Goal: Task Accomplishment & Management: Use online tool/utility

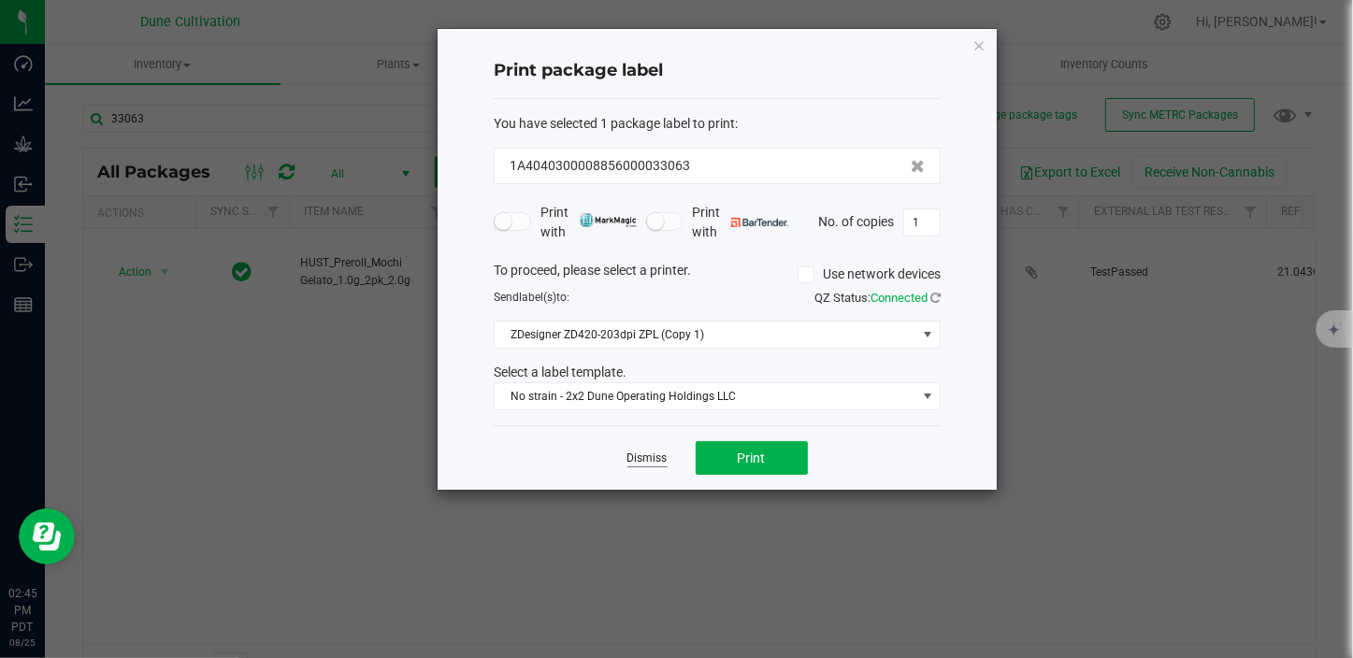
click at [640, 458] on link "Dismiss" at bounding box center [647, 459] width 40 height 16
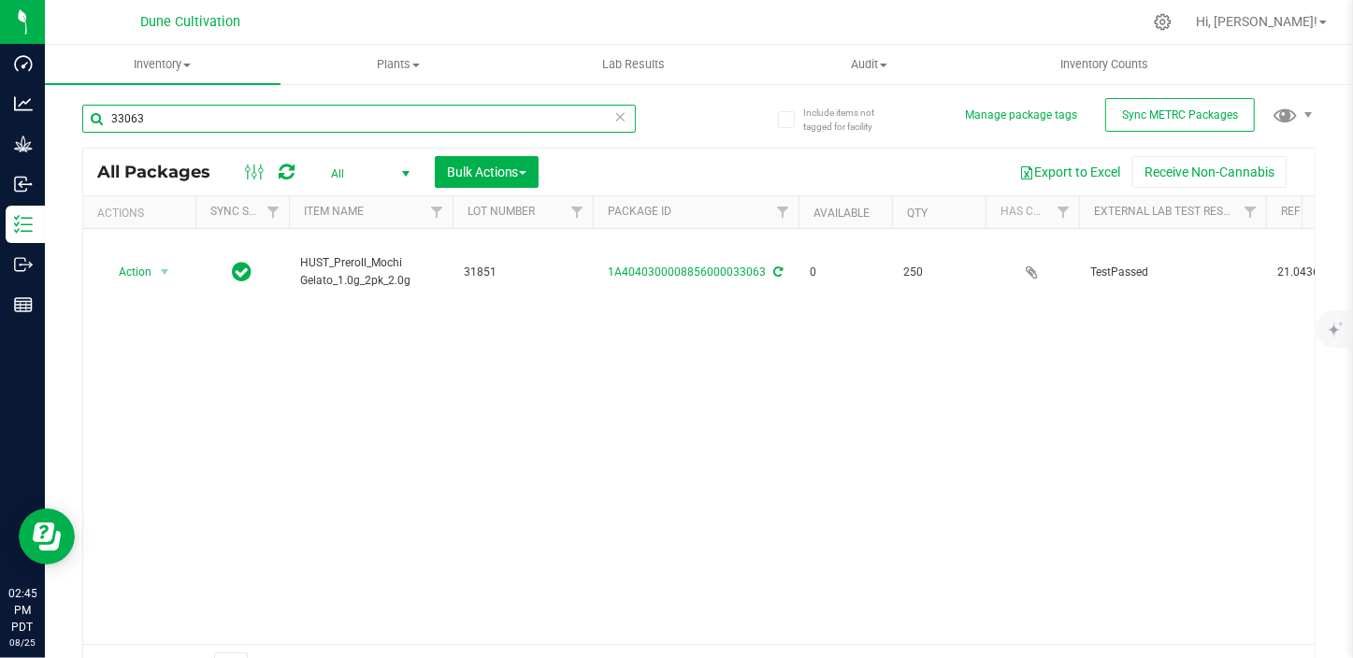
click at [297, 113] on input "33063" at bounding box center [358, 119] width 553 height 28
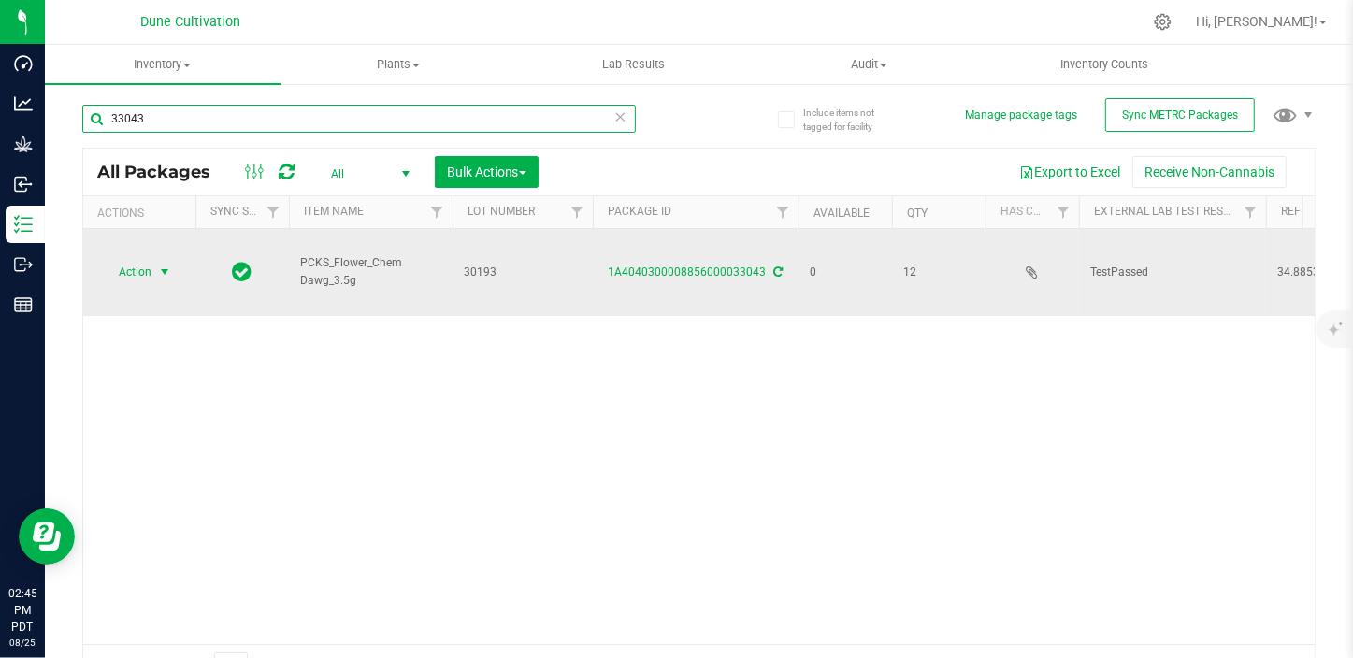
type input "33043"
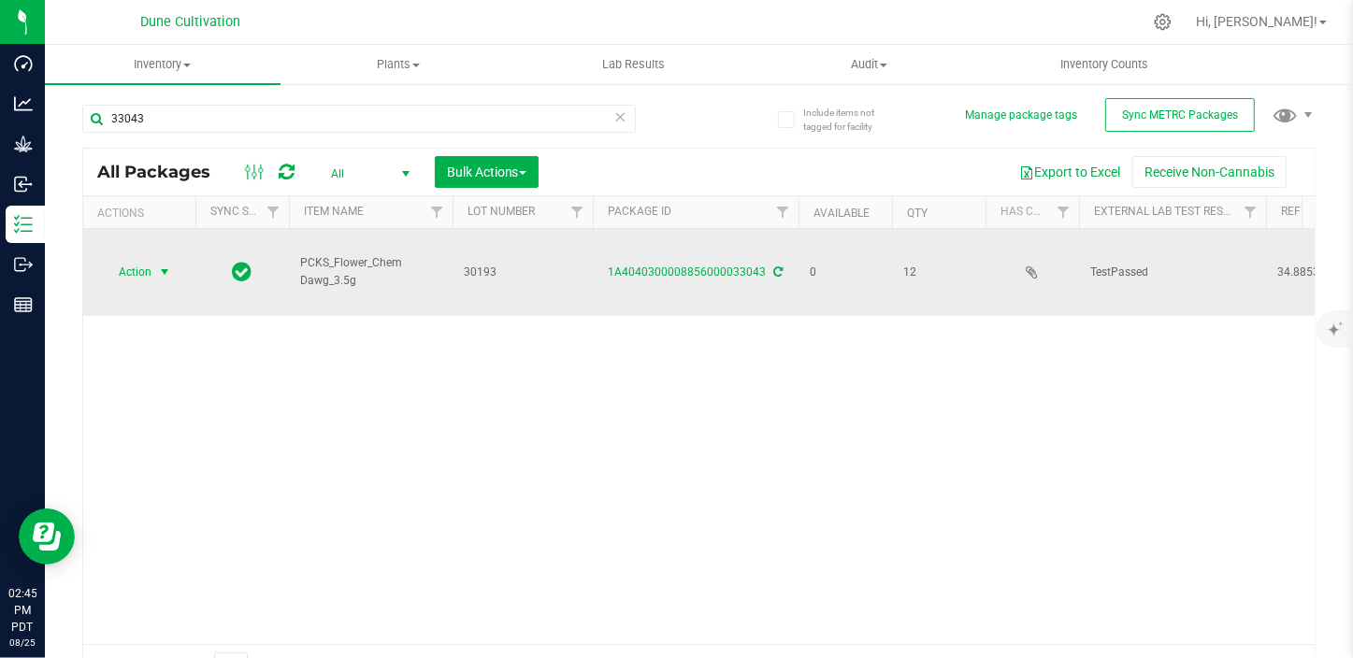
click at [149, 273] on span "Action" at bounding box center [127, 272] width 50 height 26
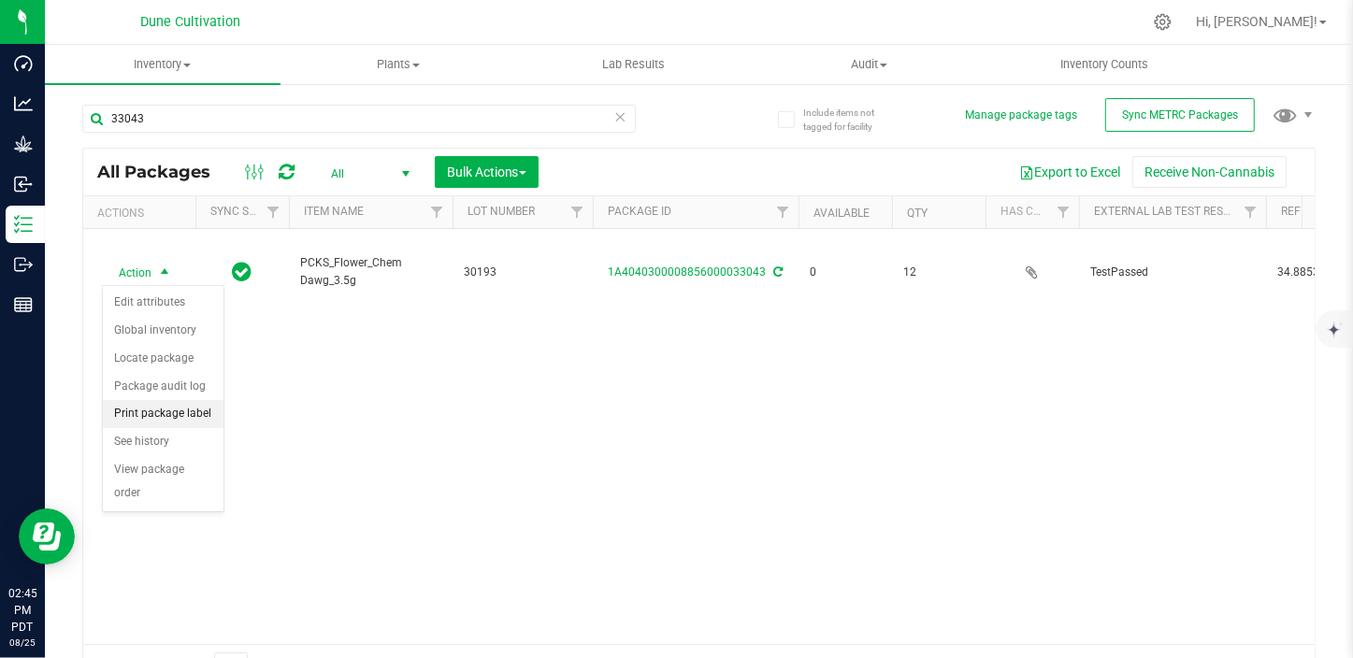
click at [182, 407] on li "Print package label" at bounding box center [163, 414] width 121 height 28
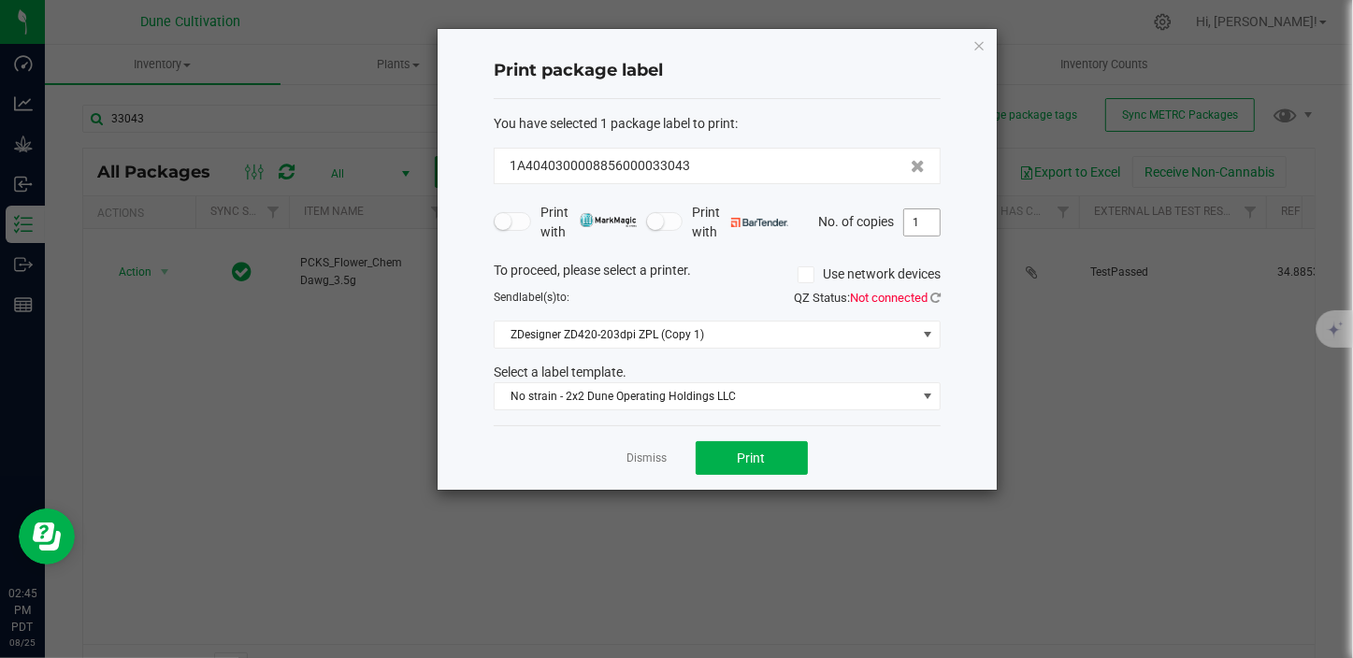
click at [915, 225] on input "1" at bounding box center [922, 222] width 36 height 26
type input "3"
click at [775, 453] on button "Print" at bounding box center [752, 458] width 112 height 34
